Goal: Information Seeking & Learning: Check status

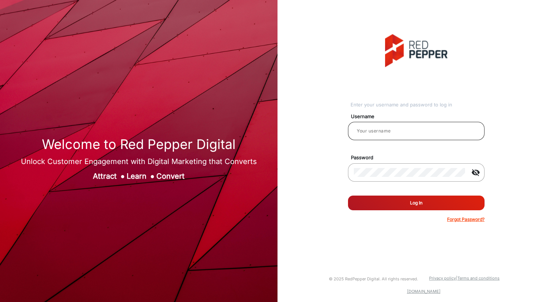
click at [378, 126] on div at bounding box center [416, 131] width 125 height 21
click at [379, 128] on input "email" at bounding box center [416, 131] width 125 height 9
click at [405, 177] on div at bounding box center [410, 172] width 112 height 21
click at [372, 127] on input "email" at bounding box center [416, 131] width 125 height 9
type input "[PERSON_NAME]"
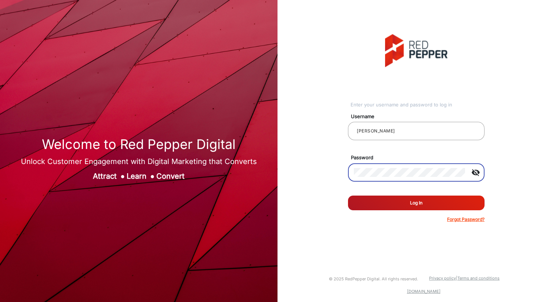
click at [348, 196] on button "Log In" at bounding box center [416, 203] width 137 height 15
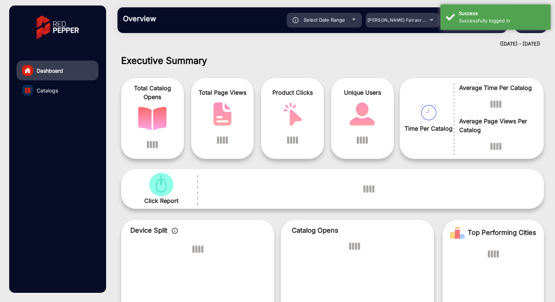
scroll to position [6, 0]
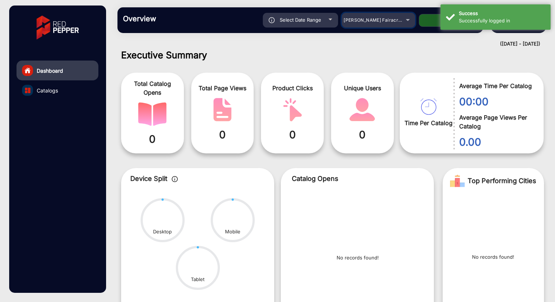
click at [401, 18] on div "[PERSON_NAME] Fairacre Farms" at bounding box center [373, 20] width 59 height 9
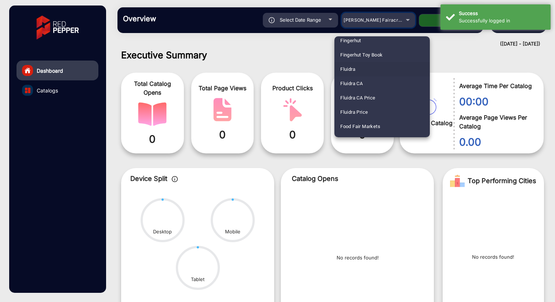
scroll to position [909, 0]
click at [356, 68] on mat-option "Fluidra" at bounding box center [382, 68] width 95 height 14
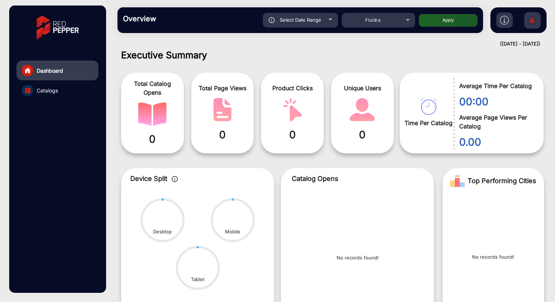
click at [438, 20] on button "Apply" at bounding box center [448, 20] width 59 height 13
type input "[DATE]"
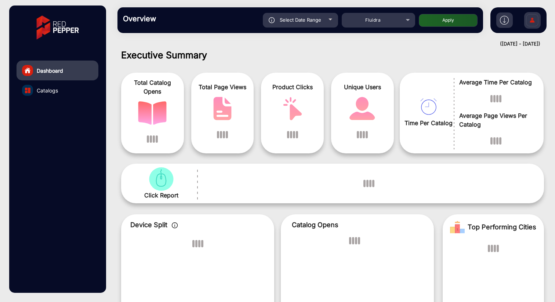
click at [443, 22] on button "Apply" at bounding box center [448, 20] width 59 height 13
type input "[DATE]"
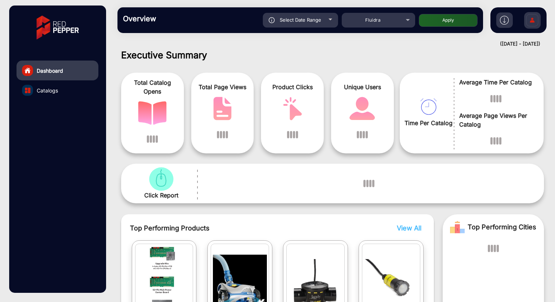
click at [453, 21] on button "Apply" at bounding box center [448, 20] width 59 height 13
type input "[DATE]"
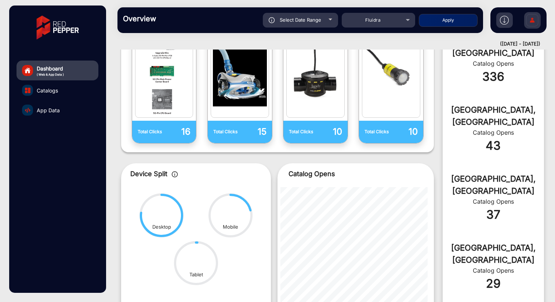
scroll to position [245, 0]
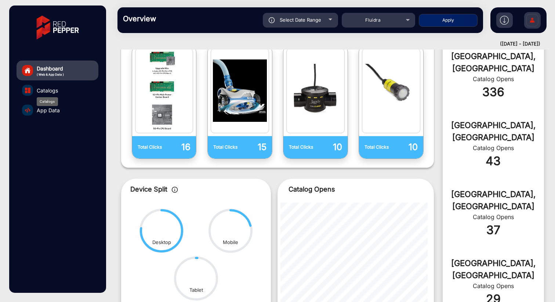
click at [55, 93] on span "Catalogs" at bounding box center [47, 91] width 21 height 8
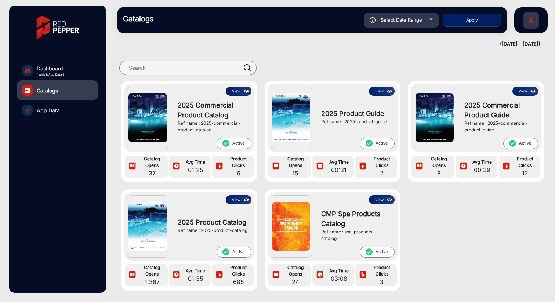
click at [36, 111] on link "App Data" at bounding box center [58, 110] width 82 height 20
click at [54, 112] on span "App Data" at bounding box center [48, 111] width 23 height 8
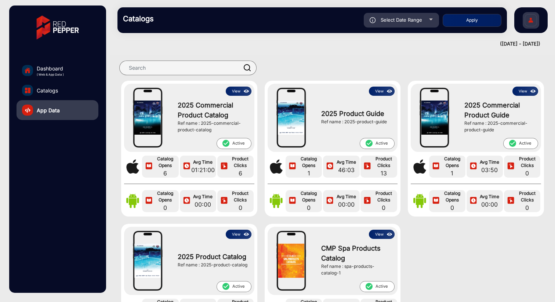
click at [58, 90] on link "Catalogs" at bounding box center [58, 90] width 82 height 20
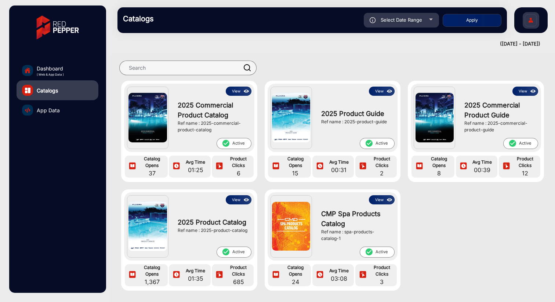
scroll to position [10, 0]
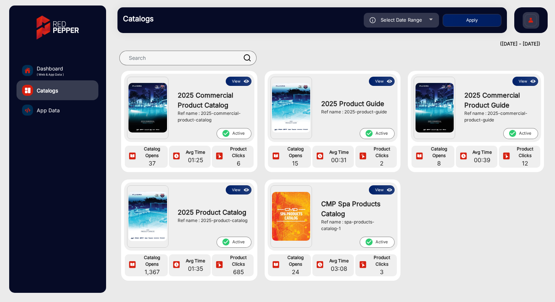
click at [238, 81] on button "View" at bounding box center [239, 81] width 26 height 9
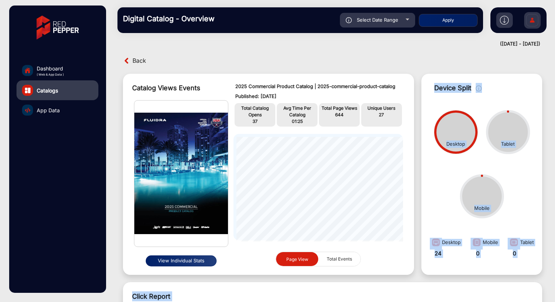
scroll to position [42, 0]
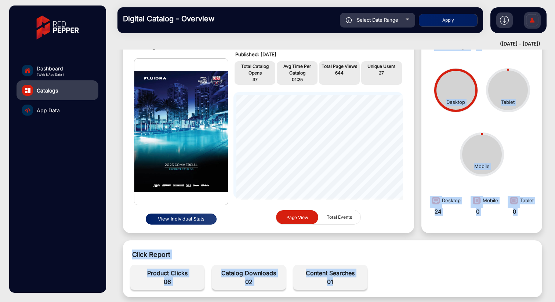
drag, startPoint x: 326, startPoint y: 297, endPoint x: 340, endPoint y: 302, distance: 13.9
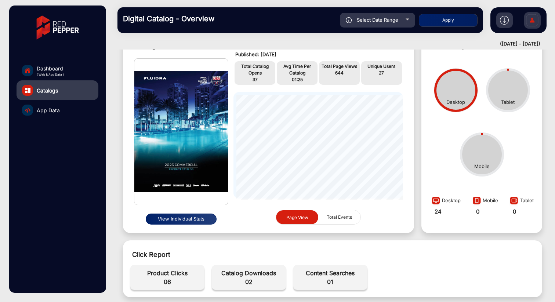
click at [224, 226] on div "View Individual Stats" at bounding box center [181, 219] width 94 height 17
click at [181, 214] on button "View Individual Stats" at bounding box center [181, 219] width 71 height 11
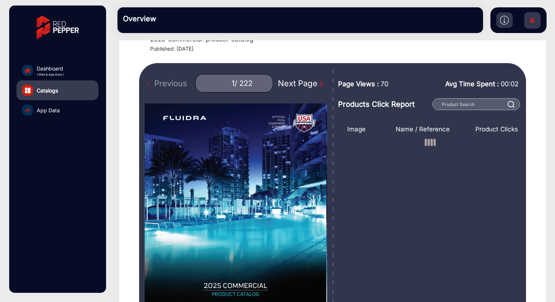
scroll to position [42, 0]
click at [318, 86] on img "Next Page" at bounding box center [321, 83] width 7 height 7
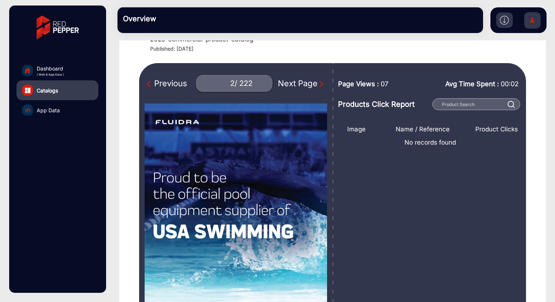
click at [318, 86] on img "Next Page" at bounding box center [321, 83] width 7 height 7
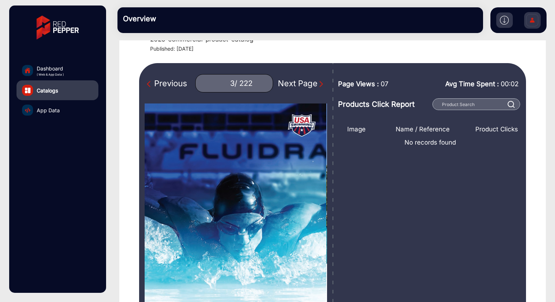
click at [318, 86] on img "Next Page" at bounding box center [321, 83] width 7 height 7
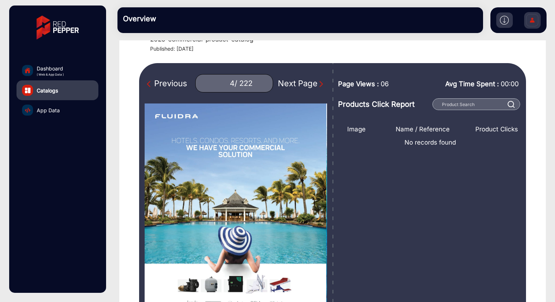
click at [318, 86] on img "Next Page" at bounding box center [321, 83] width 7 height 7
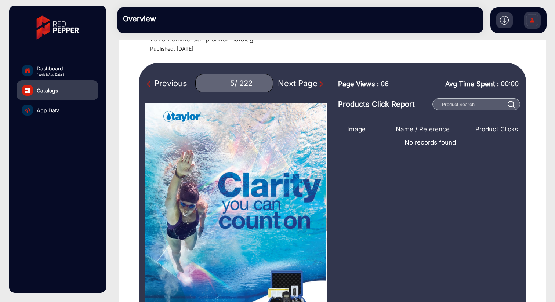
click at [318, 86] on img "Next Page" at bounding box center [321, 83] width 7 height 7
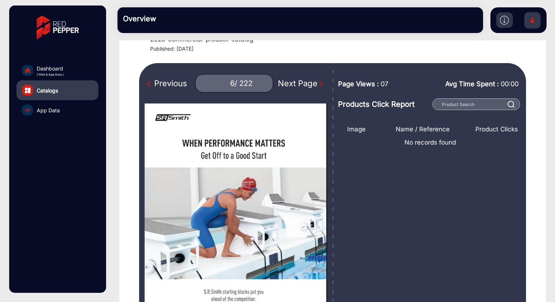
click at [318, 86] on img "Next Page" at bounding box center [321, 83] width 7 height 7
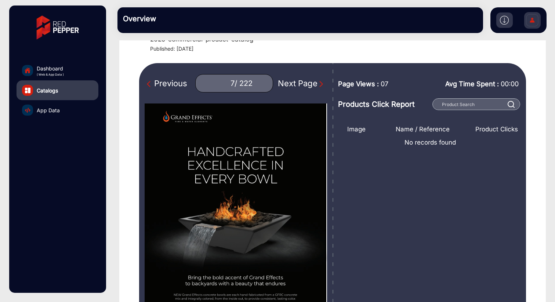
click at [318, 86] on img "Next Page" at bounding box center [321, 83] width 7 height 7
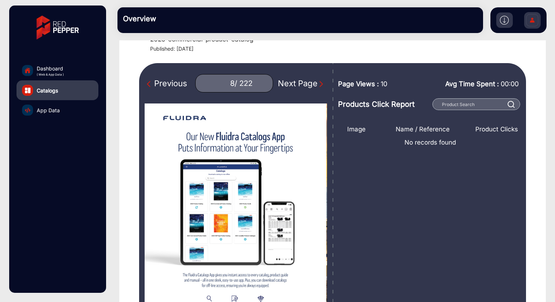
click at [318, 86] on img "Next Page" at bounding box center [321, 83] width 7 height 7
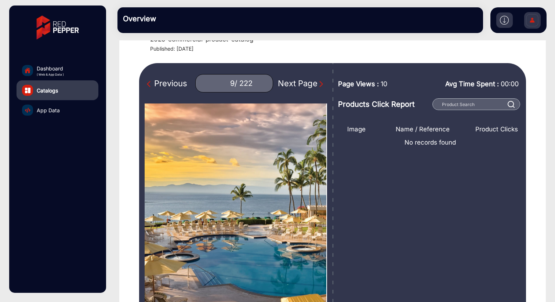
click at [318, 86] on img "Next Page" at bounding box center [321, 83] width 7 height 7
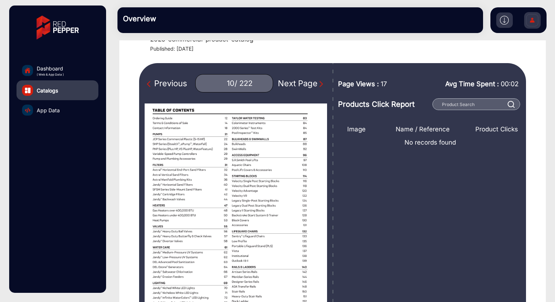
click at [318, 86] on img "Next Page" at bounding box center [321, 83] width 7 height 7
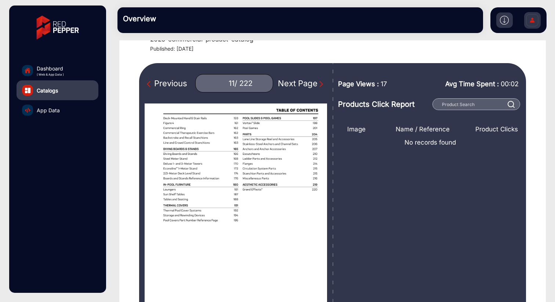
click at [318, 86] on img "Next Page" at bounding box center [321, 83] width 7 height 7
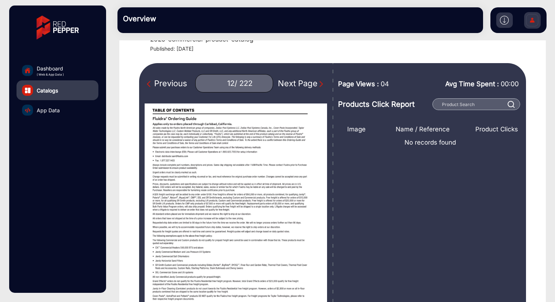
click at [318, 86] on img "Next Page" at bounding box center [321, 83] width 7 height 7
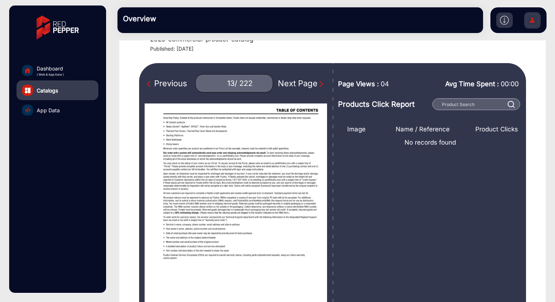
click at [318, 86] on img "Next Page" at bounding box center [321, 83] width 7 height 7
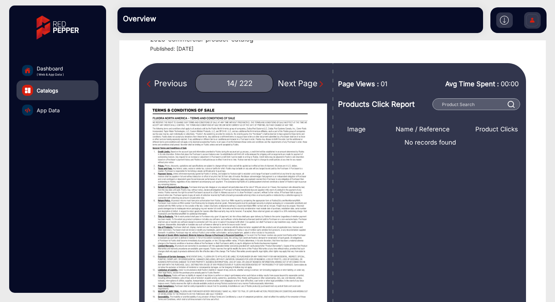
click at [318, 86] on img "Next Page" at bounding box center [321, 83] width 7 height 7
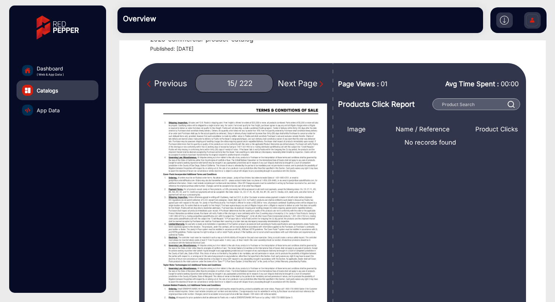
click at [318, 86] on img "Next Page" at bounding box center [321, 83] width 7 height 7
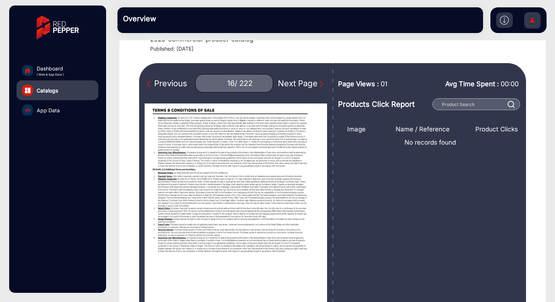
click at [318, 86] on img "Next Page" at bounding box center [321, 83] width 7 height 7
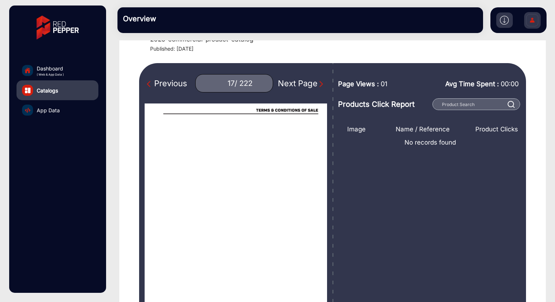
click at [318, 86] on img "Next Page" at bounding box center [321, 83] width 7 height 7
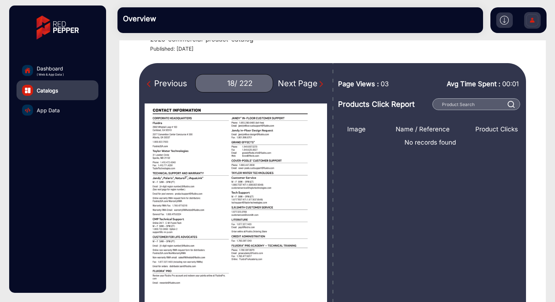
click at [318, 86] on img "Next Page" at bounding box center [321, 83] width 7 height 7
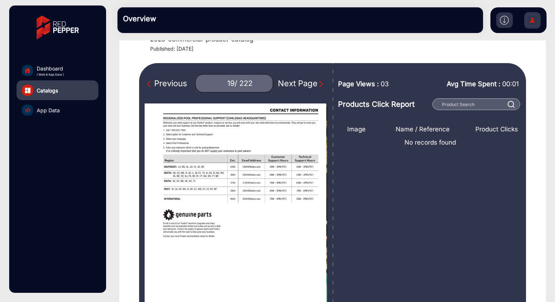
click at [318, 86] on img "Next Page" at bounding box center [321, 83] width 7 height 7
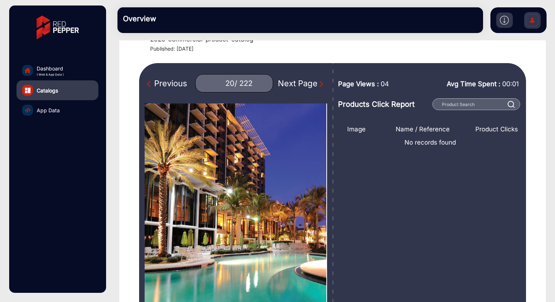
click at [318, 86] on img "Next Page" at bounding box center [321, 83] width 7 height 7
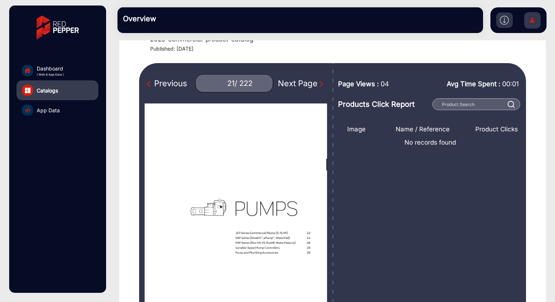
click at [318, 86] on img "Next Page" at bounding box center [321, 83] width 7 height 7
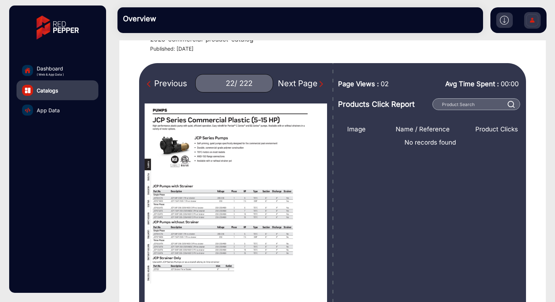
click at [159, 83] on div "Previous" at bounding box center [167, 83] width 40 height 12
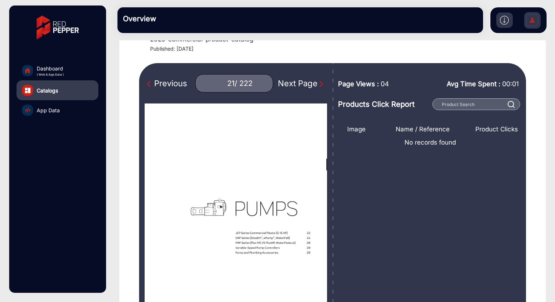
click at [159, 83] on div "Previous" at bounding box center [167, 83] width 40 height 12
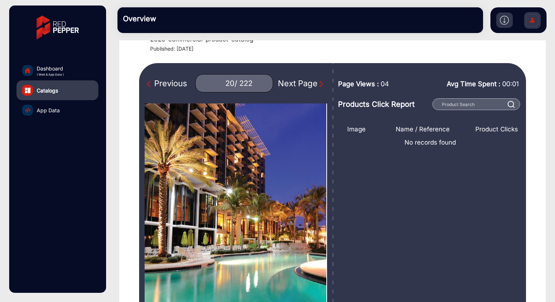
click at [159, 83] on div "Previous" at bounding box center [167, 83] width 40 height 12
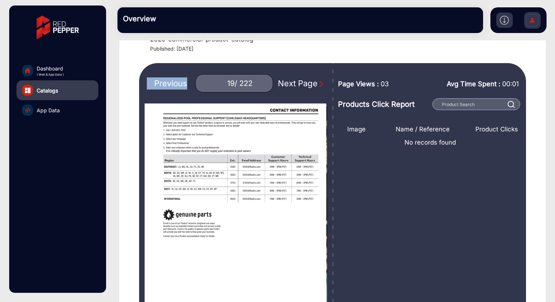
click at [159, 83] on div "Previous" at bounding box center [167, 83] width 40 height 12
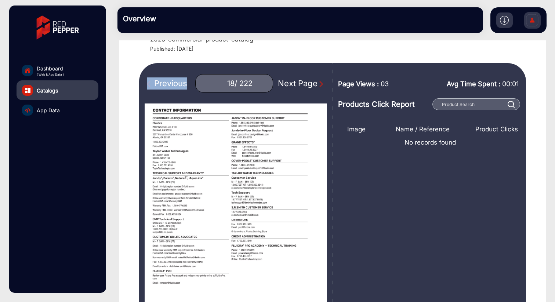
click at [159, 83] on div "Previous" at bounding box center [167, 83] width 40 height 12
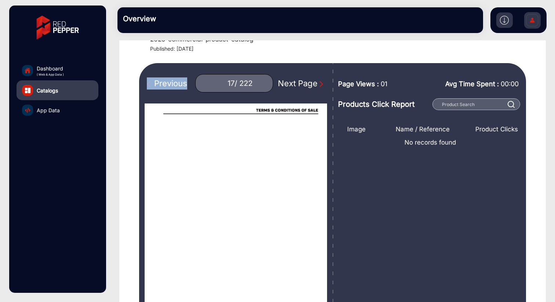
click at [159, 83] on div "Previous" at bounding box center [167, 83] width 40 height 12
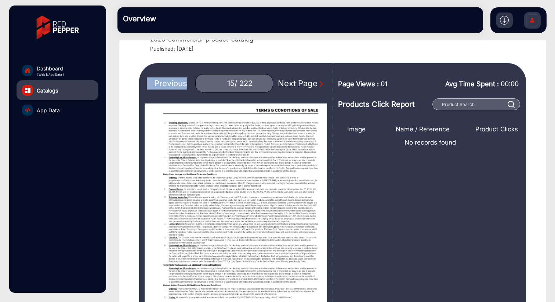
click at [159, 83] on div "Previous" at bounding box center [167, 83] width 40 height 12
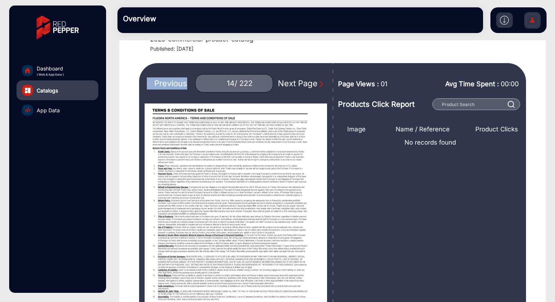
click at [159, 83] on div "Previous" at bounding box center [167, 83] width 40 height 12
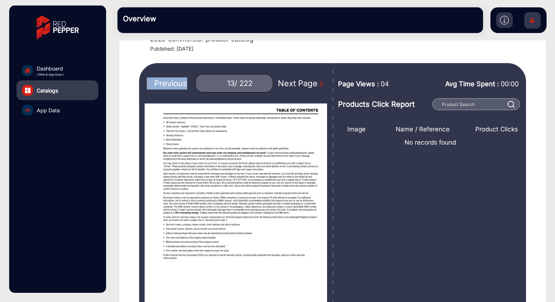
click at [159, 83] on div "Previous" at bounding box center [167, 83] width 40 height 12
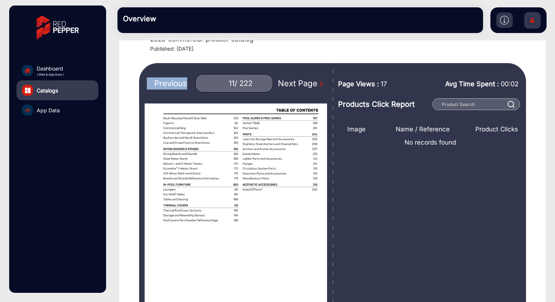
click at [159, 83] on div "Previous" at bounding box center [167, 83] width 40 height 12
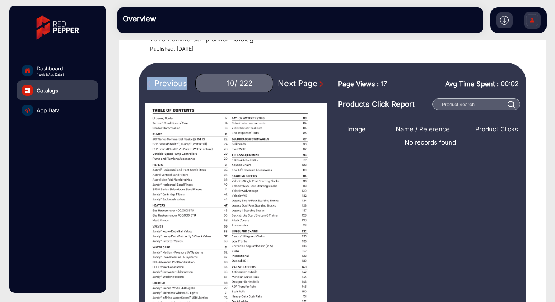
click at [159, 83] on div "Previous" at bounding box center [167, 83] width 40 height 12
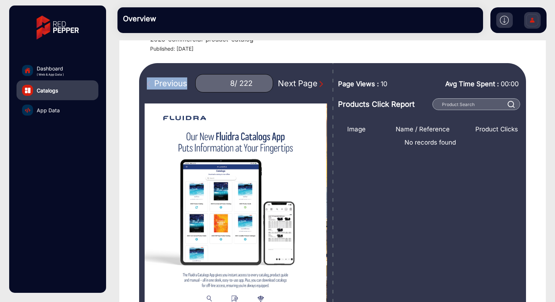
click at [159, 83] on div "Previous" at bounding box center [167, 83] width 40 height 12
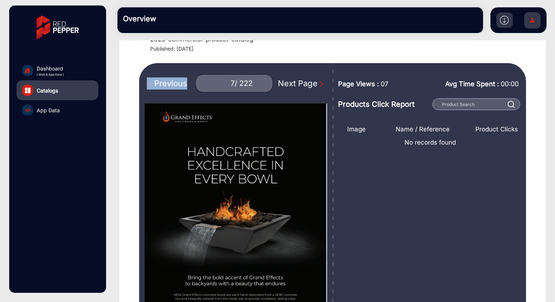
click at [159, 83] on div "Previous" at bounding box center [167, 83] width 40 height 12
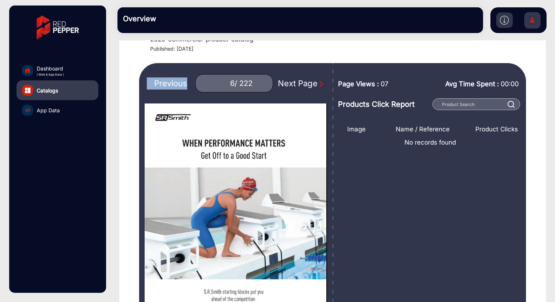
click at [159, 83] on div "Previous" at bounding box center [167, 83] width 40 height 12
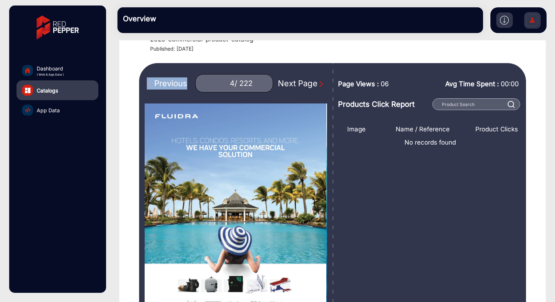
click at [159, 83] on div "Previous" at bounding box center [167, 83] width 40 height 12
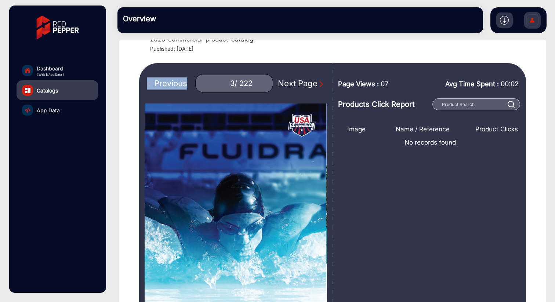
click at [159, 83] on div "Previous" at bounding box center [167, 83] width 40 height 12
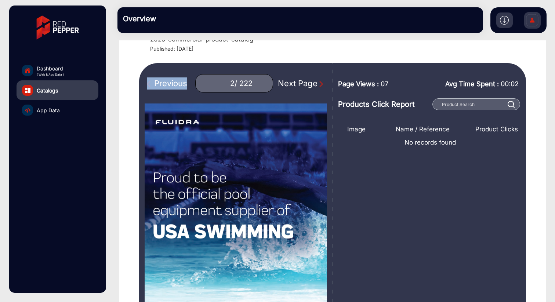
click at [159, 83] on div "Previous" at bounding box center [167, 83] width 40 height 12
type input "1"
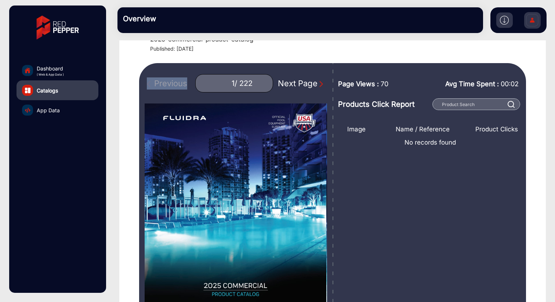
click at [37, 109] on span "App Data" at bounding box center [48, 111] width 23 height 8
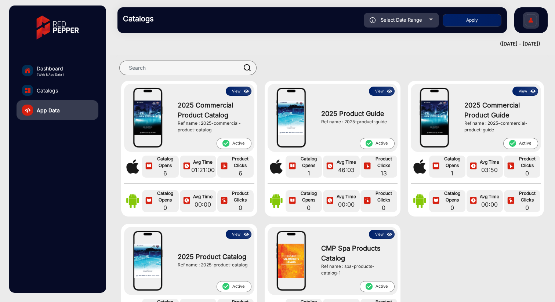
click at [49, 94] on link "Catalogs" at bounding box center [58, 90] width 82 height 20
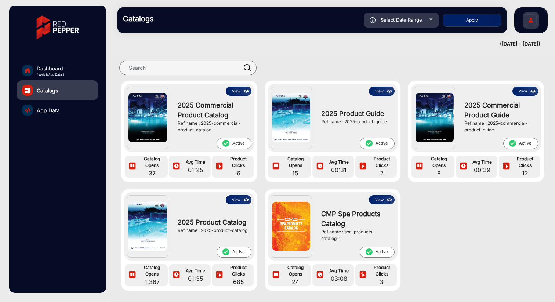
scroll to position [77, 0]
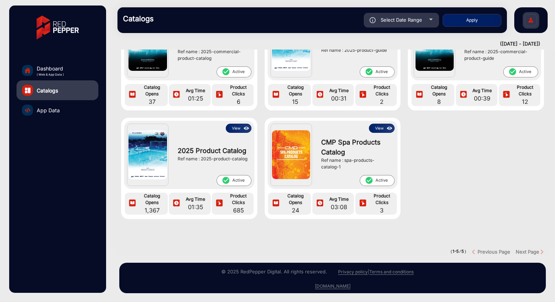
click at [429, 23] on div "Select Date Range" at bounding box center [401, 20] width 75 height 15
type input "[DATE]"
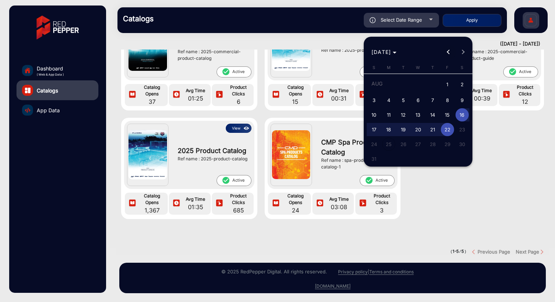
click at [447, 53] on span "Previous month" at bounding box center [448, 52] width 15 height 15
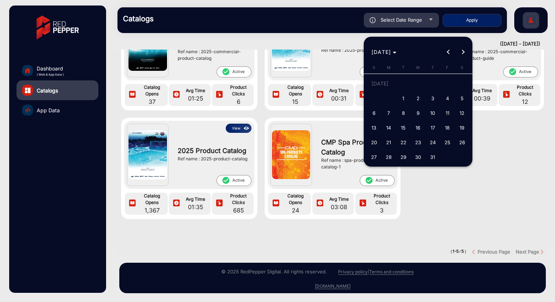
click at [447, 53] on span "Previous month" at bounding box center [448, 52] width 15 height 15
drag, startPoint x: 376, startPoint y: 97, endPoint x: 436, endPoint y: 68, distance: 66.8
click at [382, 94] on tr "1 2 3 4 5 6 7" at bounding box center [418, 98] width 103 height 15
click at [462, 52] on button "Next month" at bounding box center [463, 52] width 15 height 15
click at [463, 52] on button "Next month" at bounding box center [463, 52] width 15 height 15
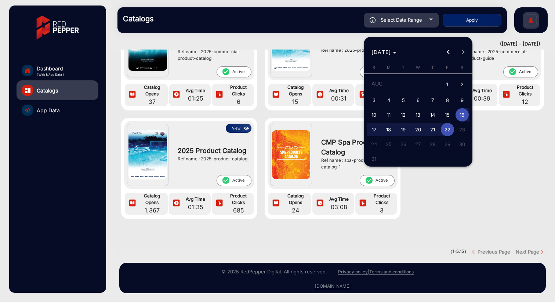
click at [445, 85] on span "1" at bounding box center [447, 84] width 13 height 15
type input "[DATE]"
click at [448, 51] on button "Previous month" at bounding box center [448, 52] width 15 height 15
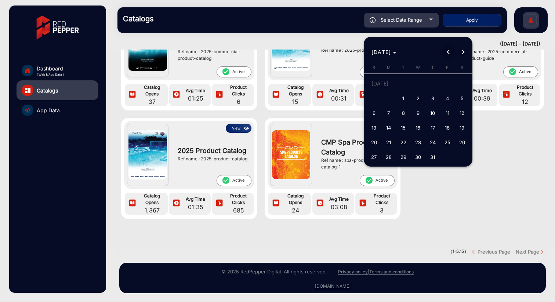
click at [448, 51] on button "Previous month" at bounding box center [448, 52] width 15 height 15
click at [431, 89] on span "1" at bounding box center [432, 84] width 13 height 15
type input "[DATE]"
click at [465, 54] on span "Next month" at bounding box center [463, 52] width 15 height 15
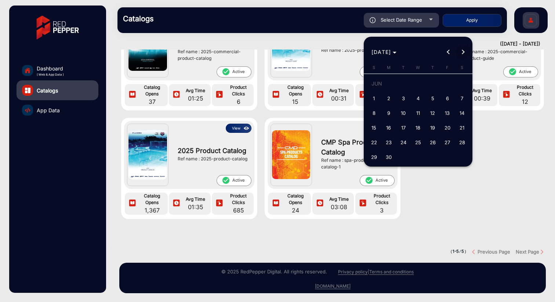
click at [465, 54] on span "Next month" at bounding box center [463, 52] width 15 height 15
click at [465, 54] on div "[DATE] [DATE]" at bounding box center [418, 52] width 105 height 15
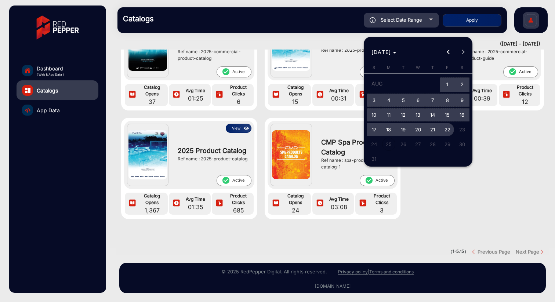
click at [446, 130] on span "22" at bounding box center [447, 129] width 13 height 13
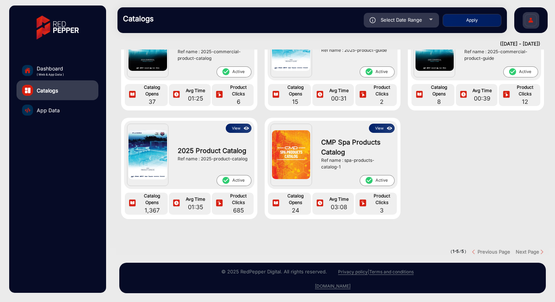
type input "[DATE]"
click at [477, 22] on button "Apply" at bounding box center [472, 20] width 59 height 13
type input "[DATE]"
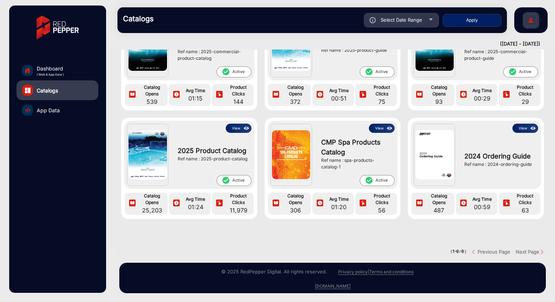
click at [239, 124] on button "View" at bounding box center [239, 128] width 26 height 9
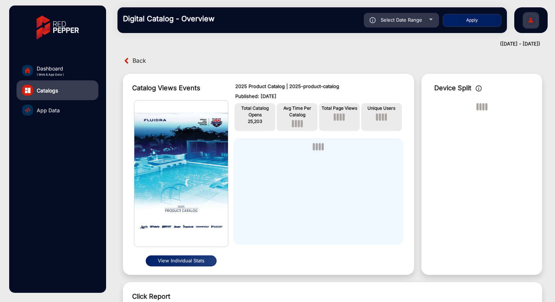
click at [206, 263] on button "View Individual Stats" at bounding box center [181, 261] width 71 height 11
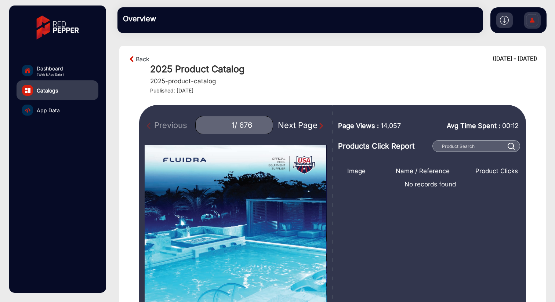
click at [287, 128] on div "Next Page" at bounding box center [301, 125] width 47 height 12
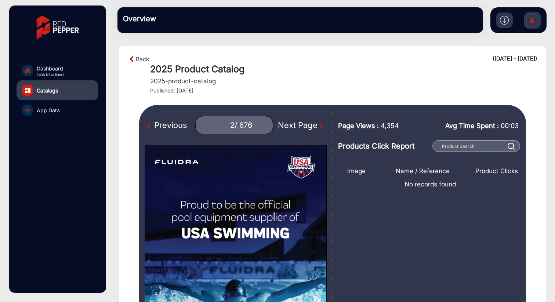
click at [287, 128] on div "Next Page" at bounding box center [301, 125] width 47 height 12
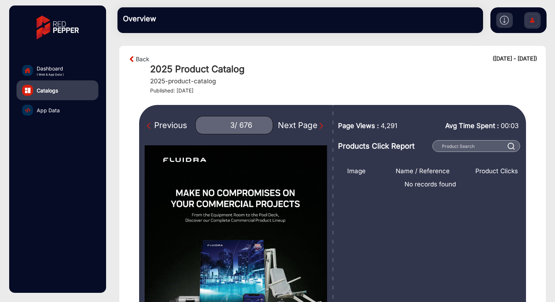
click at [287, 128] on div "Next Page" at bounding box center [301, 125] width 47 height 12
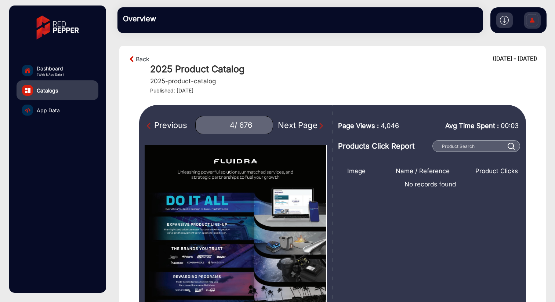
click at [287, 128] on div "Next Page" at bounding box center [301, 125] width 47 height 12
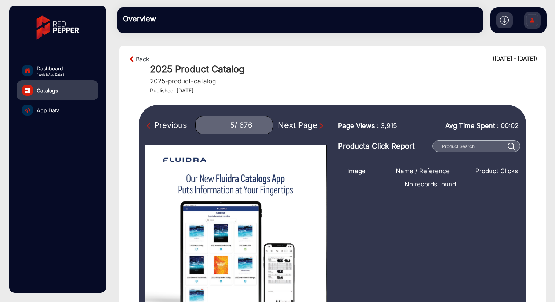
click at [287, 128] on div "Next Page" at bounding box center [301, 125] width 47 height 12
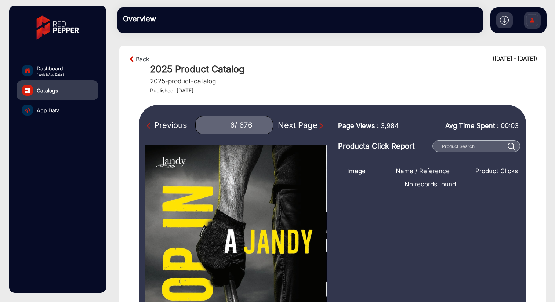
click at [287, 128] on div "Next Page" at bounding box center [301, 125] width 47 height 12
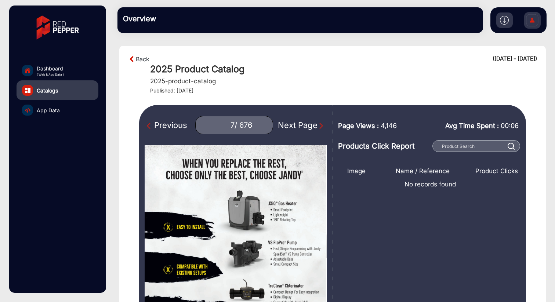
click at [287, 128] on div "Next Page" at bounding box center [301, 125] width 47 height 12
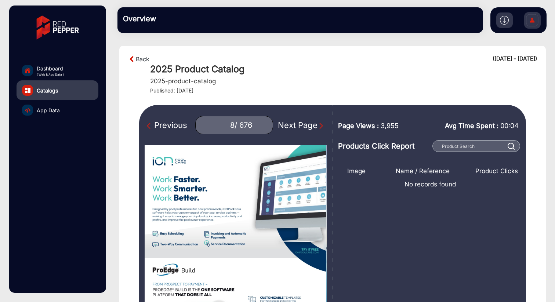
click at [287, 128] on div "Next Page" at bounding box center [301, 125] width 47 height 12
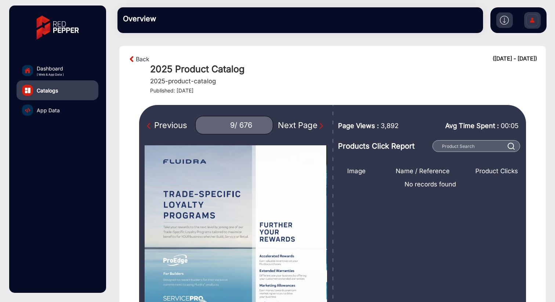
click at [287, 128] on div "Next Page" at bounding box center [301, 125] width 47 height 12
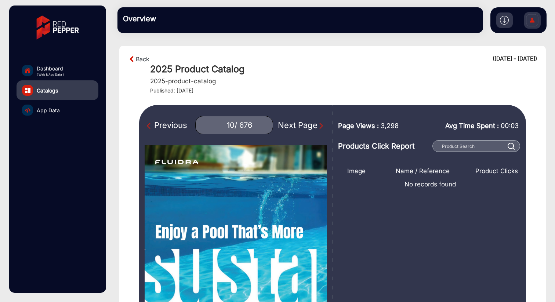
click at [287, 128] on div "Next Page" at bounding box center [301, 125] width 47 height 12
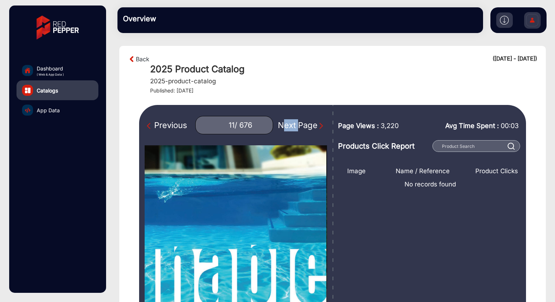
click at [287, 128] on div "Next Page" at bounding box center [301, 125] width 47 height 12
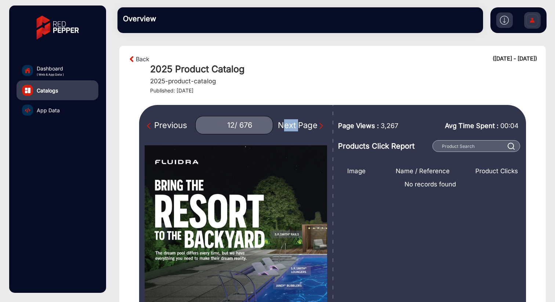
click at [287, 128] on div "Next Page" at bounding box center [301, 125] width 47 height 12
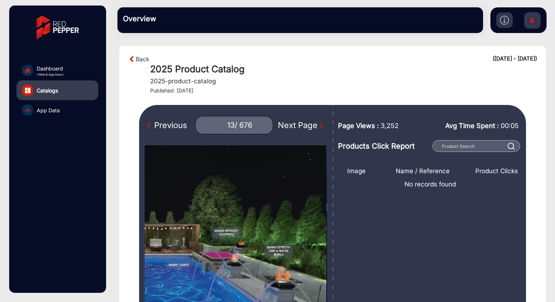
click at [287, 128] on div "Next Page" at bounding box center [301, 125] width 47 height 12
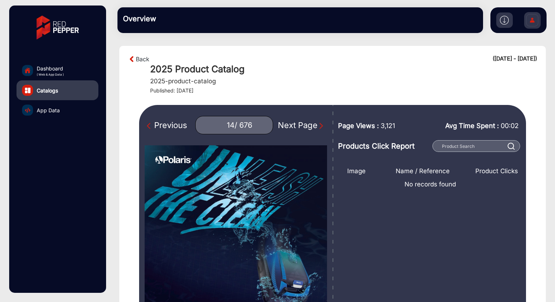
click at [287, 128] on div "Next Page" at bounding box center [301, 125] width 47 height 12
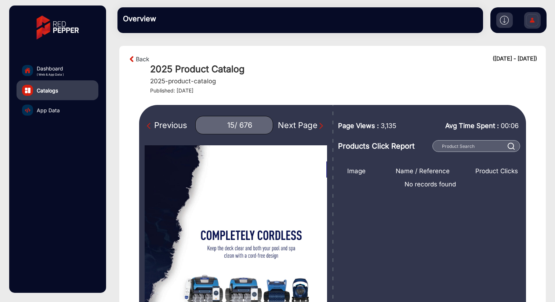
click at [287, 128] on div "Next Page" at bounding box center [301, 125] width 47 height 12
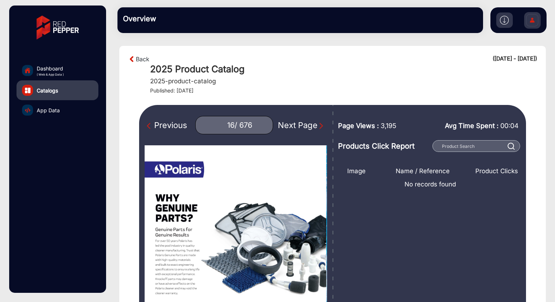
click at [287, 128] on div "Next Page" at bounding box center [301, 125] width 47 height 12
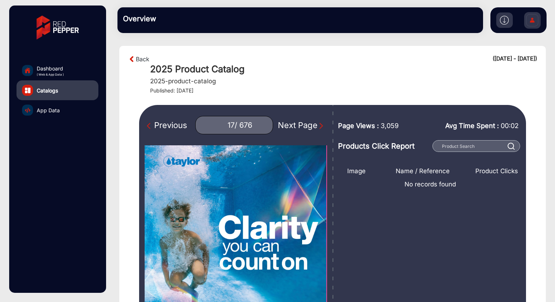
click at [287, 128] on div "Next Page" at bounding box center [301, 125] width 47 height 12
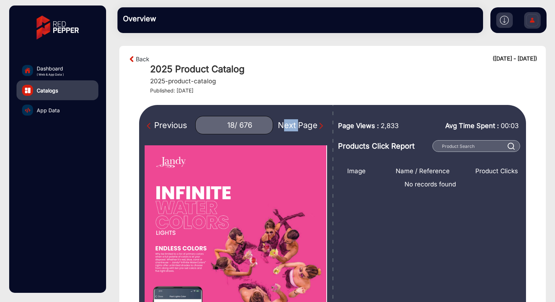
click at [287, 128] on div "Next Page" at bounding box center [301, 125] width 47 height 12
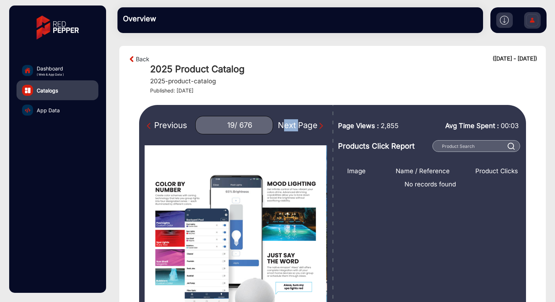
click at [287, 128] on div "Next Page" at bounding box center [301, 125] width 47 height 12
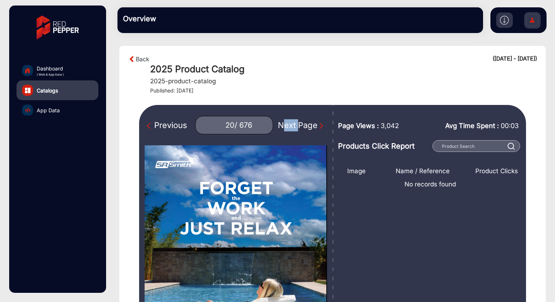
click at [287, 128] on div "Next Page" at bounding box center [301, 125] width 47 height 12
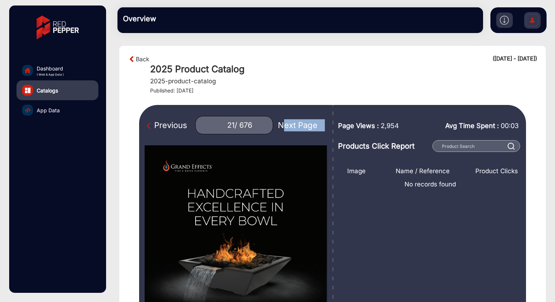
click at [287, 128] on div "Next Page" at bounding box center [301, 125] width 47 height 12
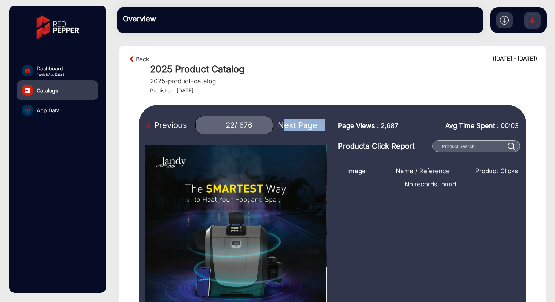
click at [287, 128] on div "Next Page" at bounding box center [301, 125] width 47 height 12
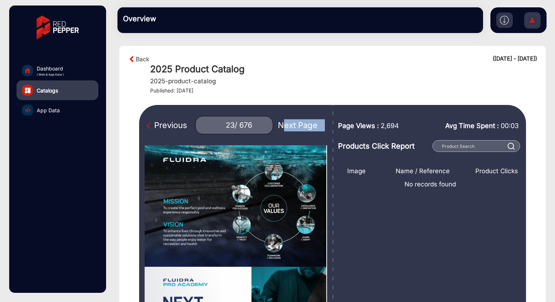
click at [287, 128] on div "Next Page" at bounding box center [301, 125] width 47 height 12
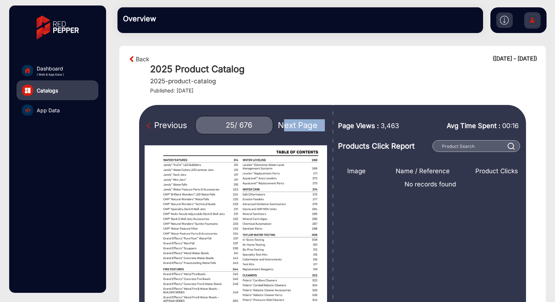
click at [287, 128] on div "Next Page" at bounding box center [301, 125] width 47 height 12
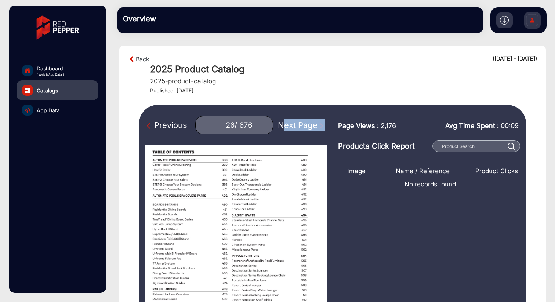
click at [287, 128] on div "Next Page" at bounding box center [301, 125] width 47 height 12
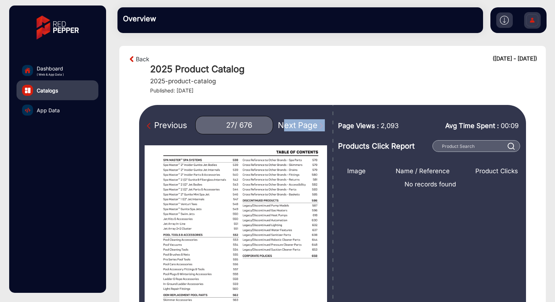
click at [287, 128] on div "Next Page" at bounding box center [301, 125] width 47 height 12
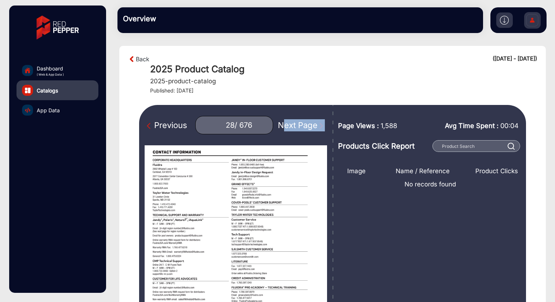
click at [287, 128] on div "Next Page" at bounding box center [301, 125] width 47 height 12
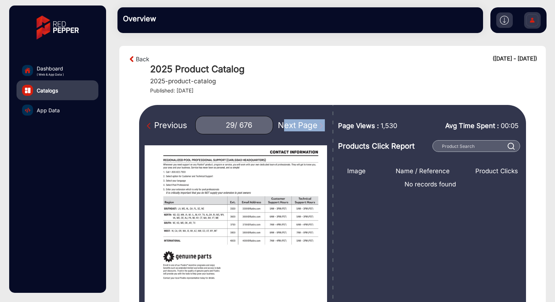
click at [287, 128] on div "Next Page" at bounding box center [301, 125] width 47 height 12
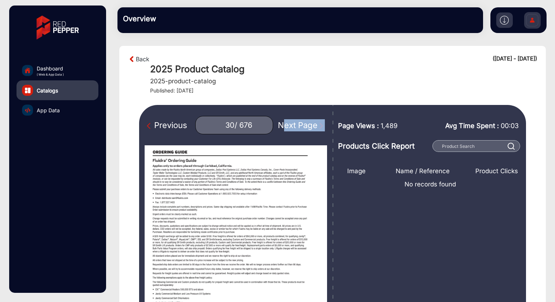
click at [287, 128] on div "Next Page" at bounding box center [301, 125] width 47 height 12
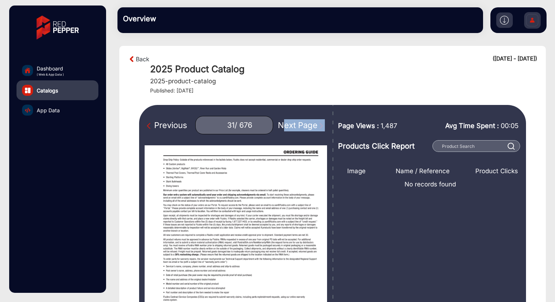
click at [287, 128] on div "Next Page" at bounding box center [301, 125] width 47 height 12
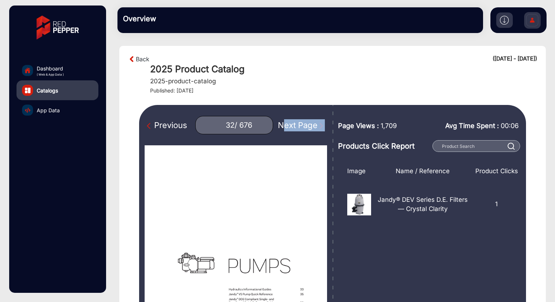
click at [287, 128] on div "Next Page" at bounding box center [301, 125] width 47 height 12
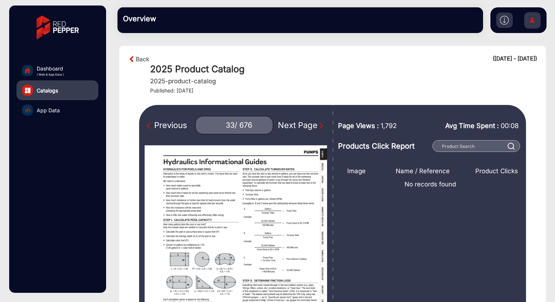
click at [173, 127] on div "Previous" at bounding box center [167, 125] width 40 height 12
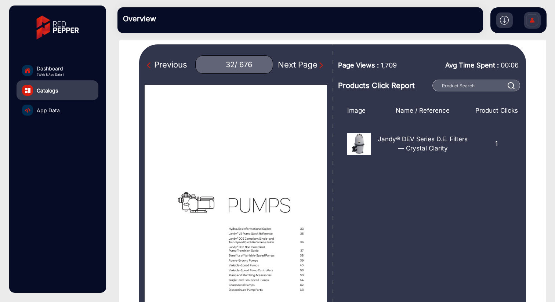
scroll to position [54, 0]
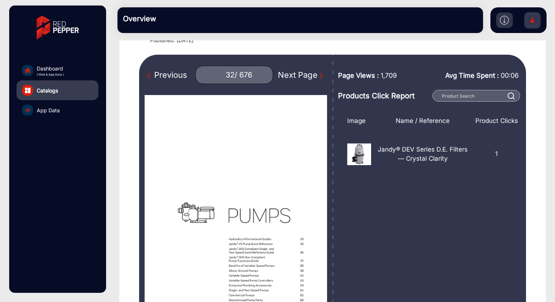
click at [300, 74] on div "Next Page" at bounding box center [301, 75] width 47 height 12
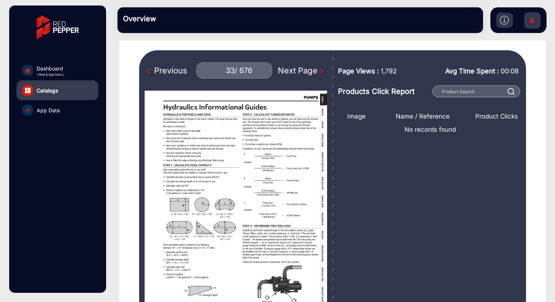
click at [300, 74] on div "Next Page" at bounding box center [301, 71] width 47 height 12
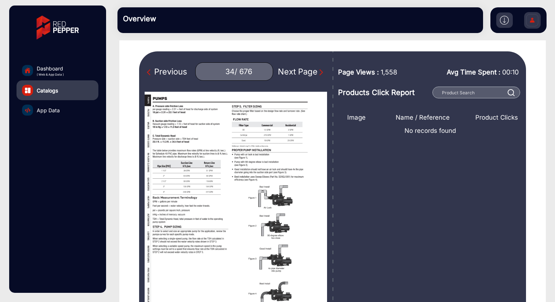
click at [300, 74] on div "Next Page" at bounding box center [301, 72] width 47 height 12
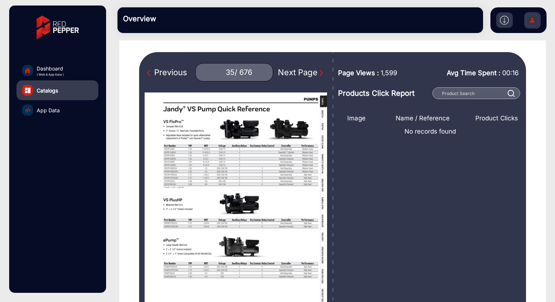
click at [300, 74] on div "Next Page" at bounding box center [301, 72] width 47 height 12
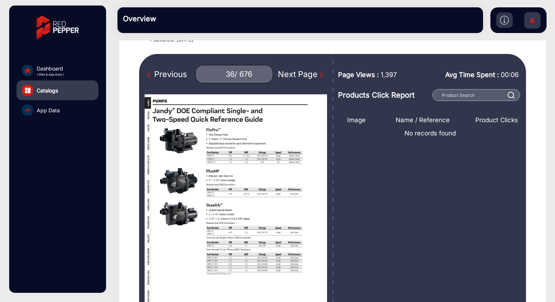
click at [300, 74] on div "Next Page" at bounding box center [301, 74] width 47 height 12
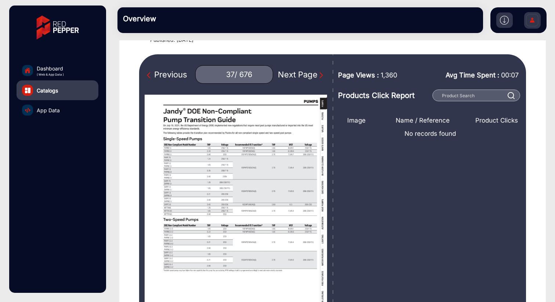
click at [300, 74] on div "Next Page" at bounding box center [301, 75] width 47 height 12
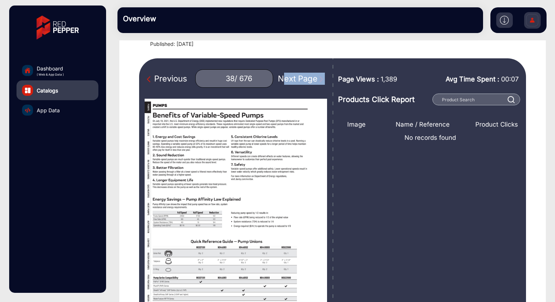
click at [300, 74] on div "Next Page" at bounding box center [301, 79] width 47 height 12
type input "39"
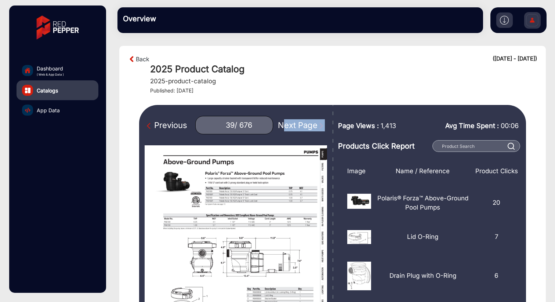
click at [41, 111] on span "App Data" at bounding box center [48, 111] width 23 height 8
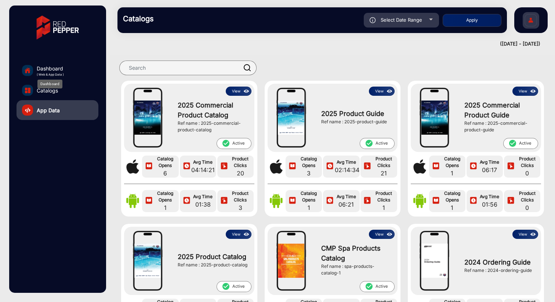
click at [50, 68] on span "Dashboard" at bounding box center [50, 69] width 27 height 8
